Goal: Navigation & Orientation: Understand site structure

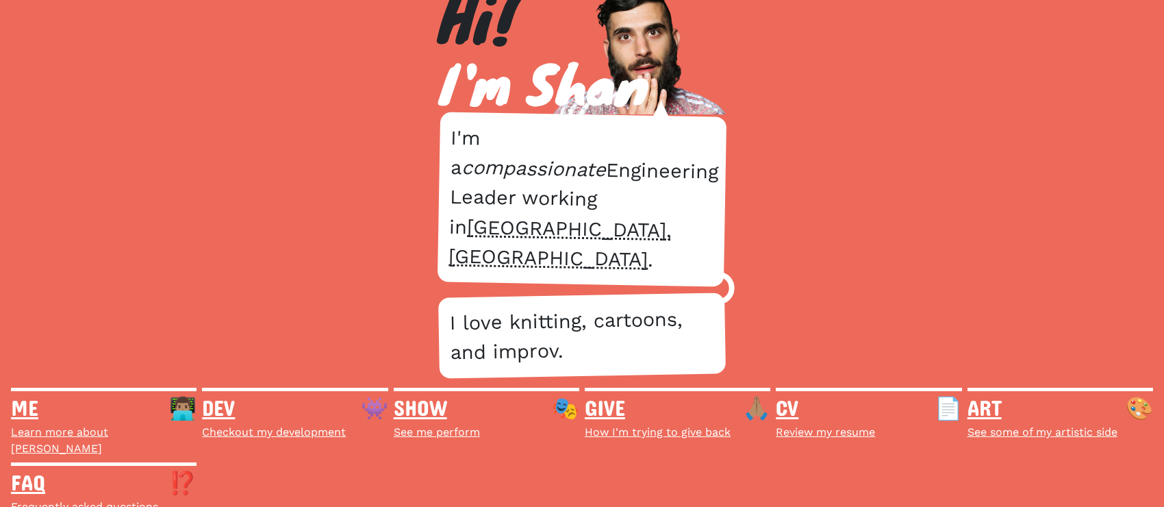
scroll to position [21, 0]
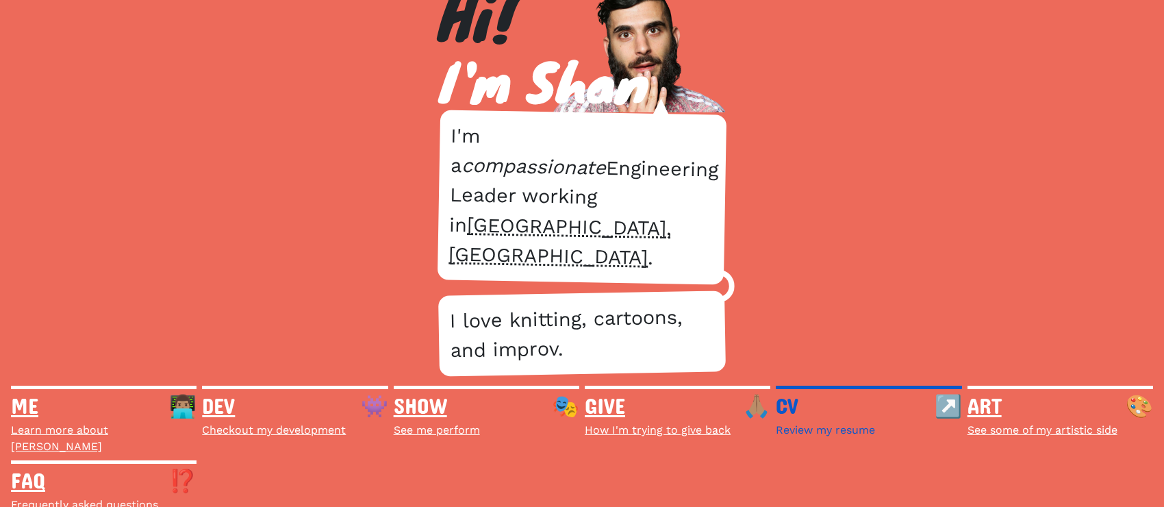
click at [782, 404] on em "CV" at bounding box center [869, 405] width 186 height 33
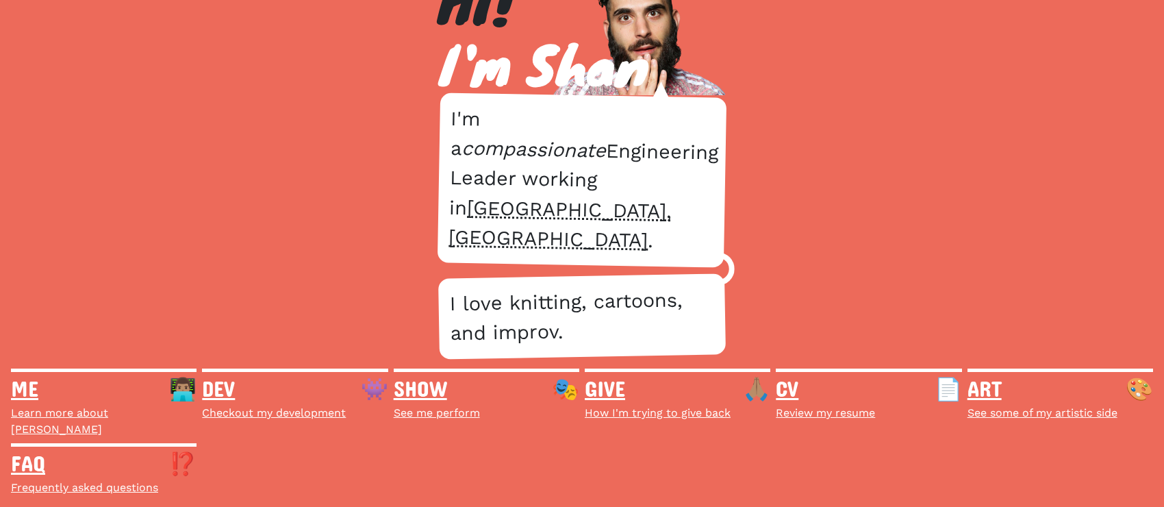
scroll to position [665, 0]
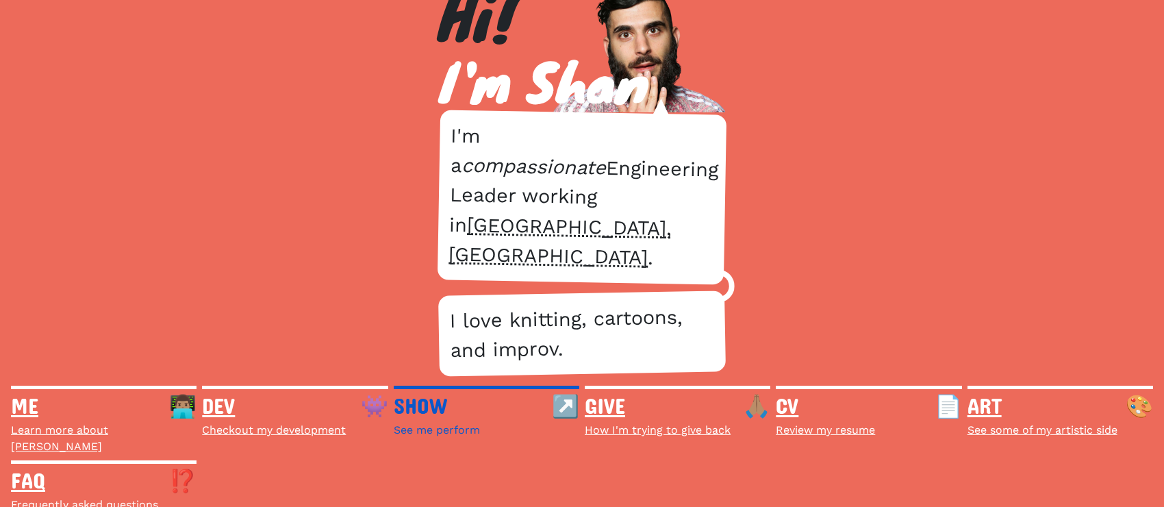
click at [426, 401] on em "SHOW" at bounding box center [487, 405] width 186 height 33
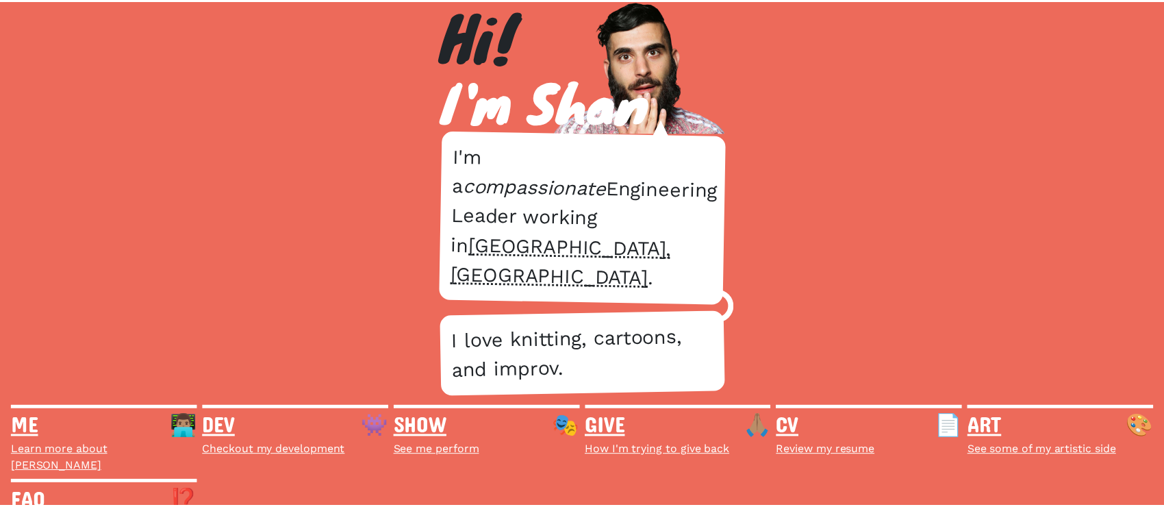
scroll to position [21, 0]
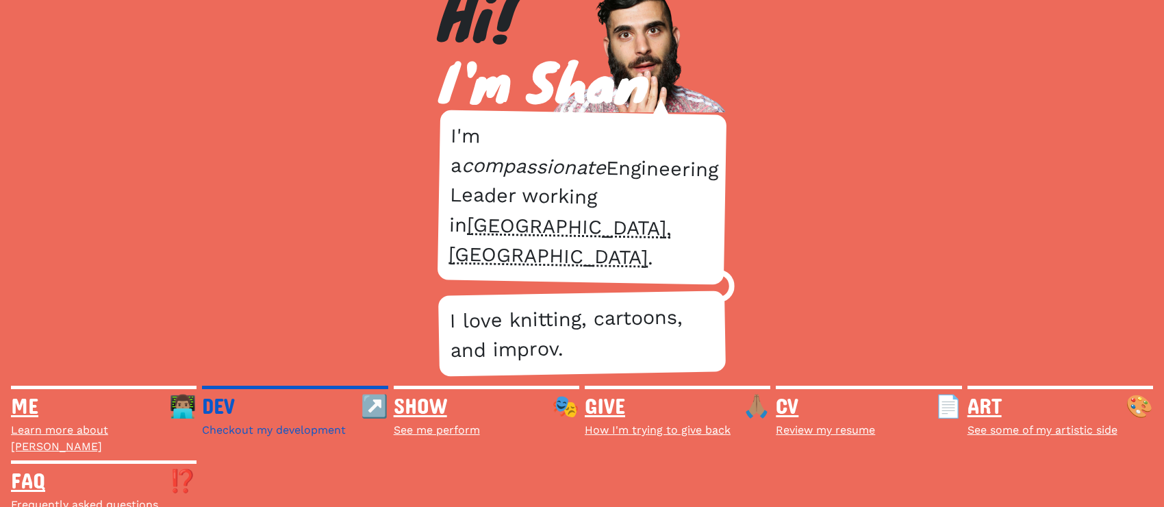
click at [221, 426] on span "Checkout my development" at bounding box center [274, 429] width 144 height 13
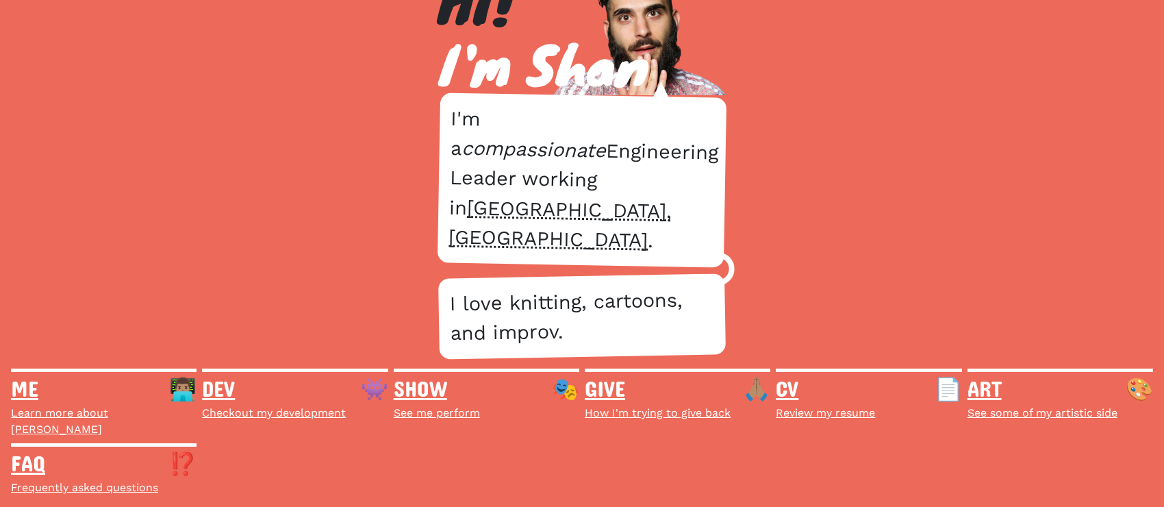
scroll to position [449, 0]
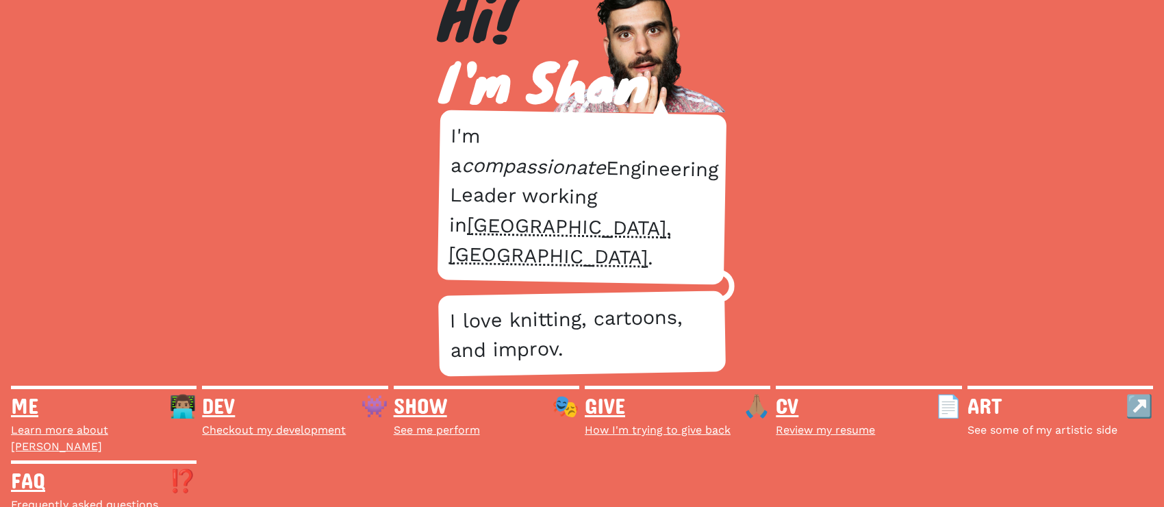
click at [982, 420] on em "ART" at bounding box center [1060, 405] width 186 height 33
